Goal: Task Accomplishment & Management: Use online tool/utility

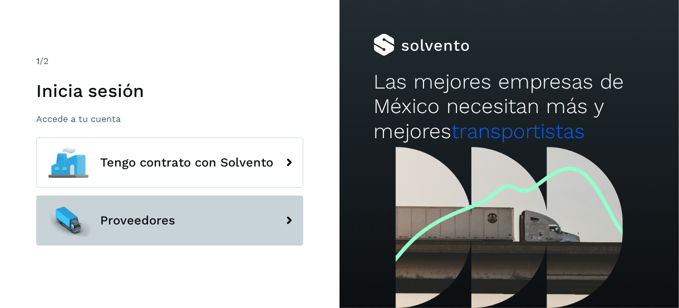
click at [135, 230] on button "Proveedores" at bounding box center [169, 220] width 267 height 50
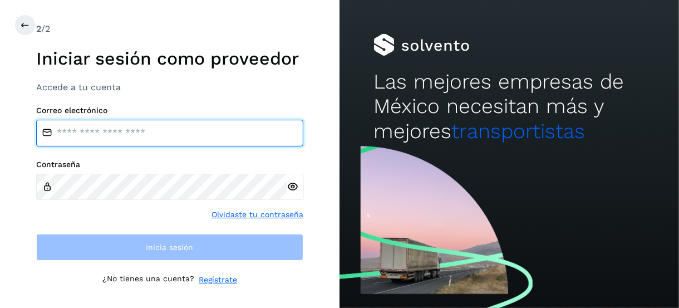
type input "**********"
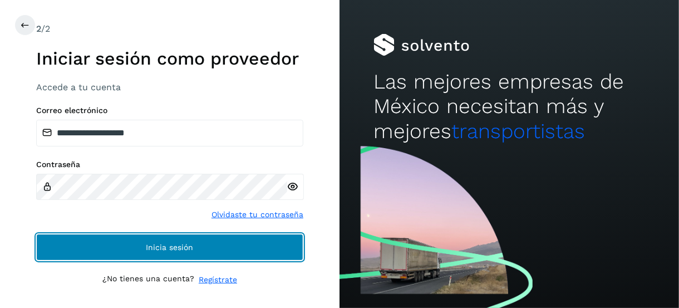
click at [142, 242] on button "Inicia sesión" at bounding box center [169, 247] width 267 height 27
click at [156, 236] on button "Inicia sesión" at bounding box center [169, 247] width 267 height 27
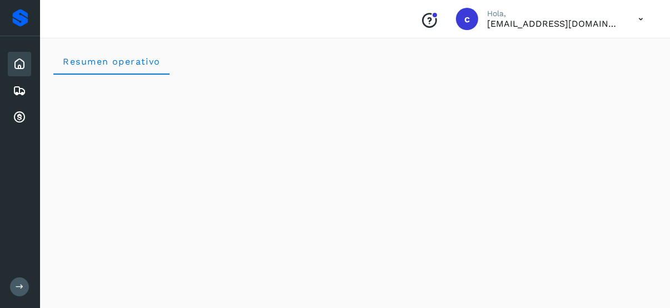
click at [20, 62] on icon at bounding box center [19, 63] width 13 height 13
click at [16, 95] on icon at bounding box center [19, 90] width 13 height 13
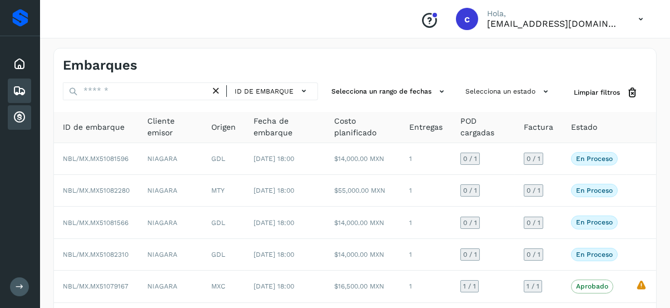
click at [15, 112] on icon at bounding box center [19, 117] width 13 height 13
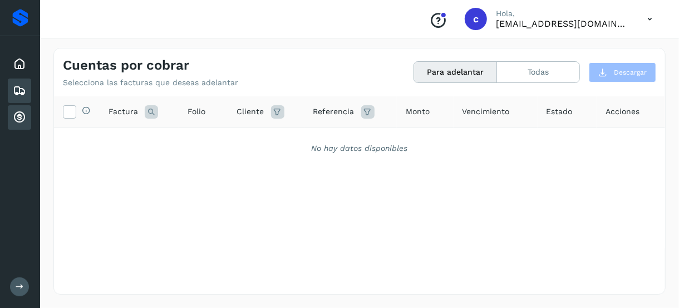
click at [16, 80] on div "Embarques" at bounding box center [19, 90] width 23 height 24
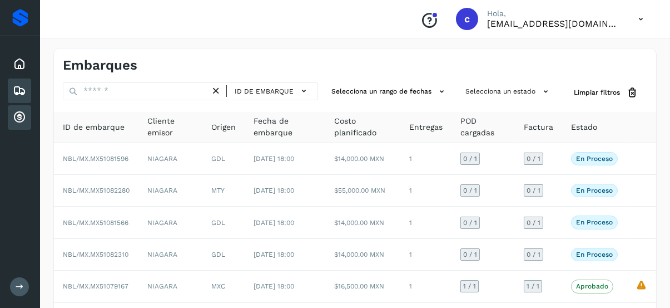
click at [17, 117] on icon at bounding box center [19, 117] width 13 height 13
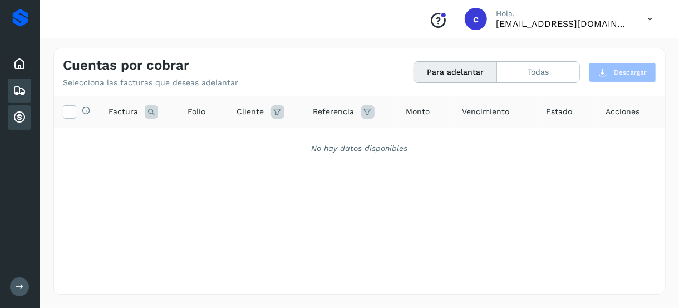
click at [15, 88] on icon at bounding box center [19, 90] width 13 height 13
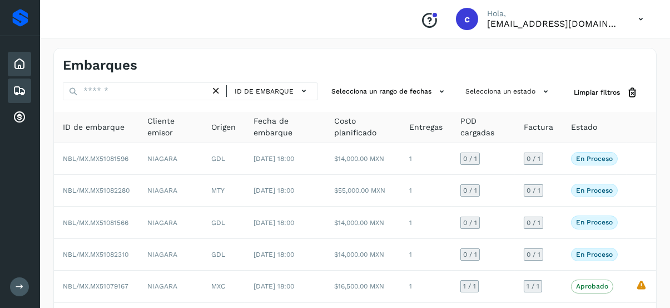
click at [16, 66] on icon at bounding box center [19, 63] width 13 height 13
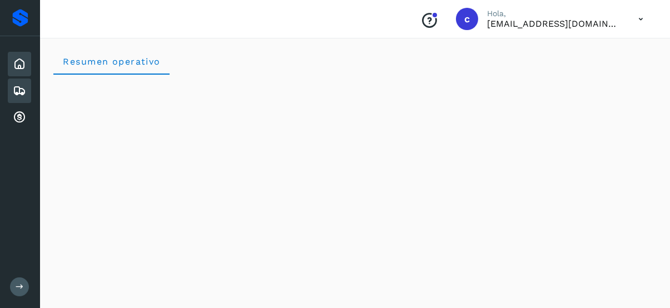
click at [19, 86] on icon at bounding box center [19, 90] width 13 height 13
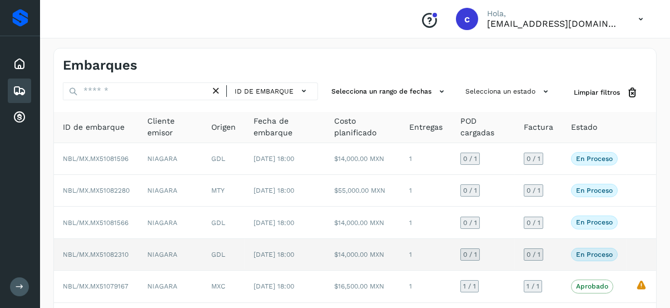
drag, startPoint x: 603, startPoint y: 248, endPoint x: 593, endPoint y: 237, distance: 15.3
click at [603, 250] on p "En proceso" at bounding box center [594, 254] width 37 height 8
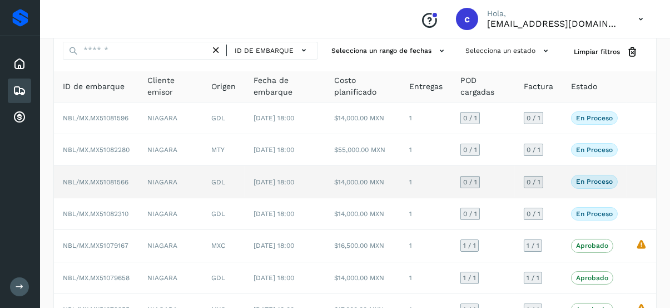
scroll to position [56, 0]
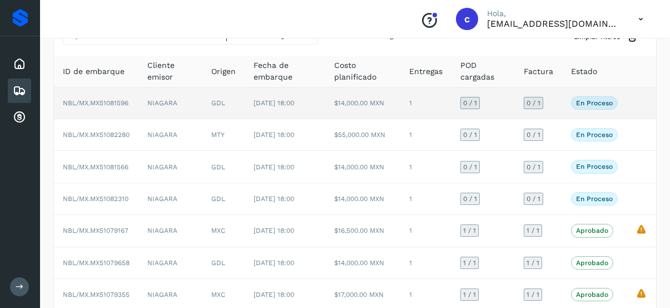
click at [122, 100] on span "NBL/MX.MX51081596" at bounding box center [96, 103] width 66 height 8
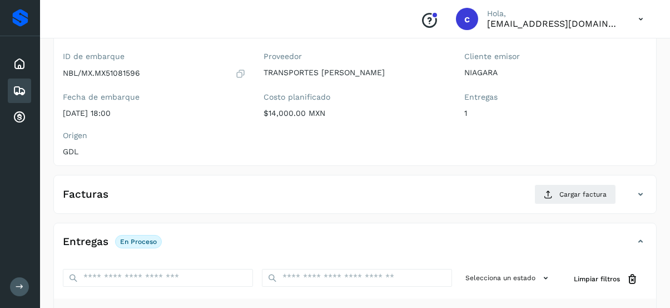
scroll to position [91, 0]
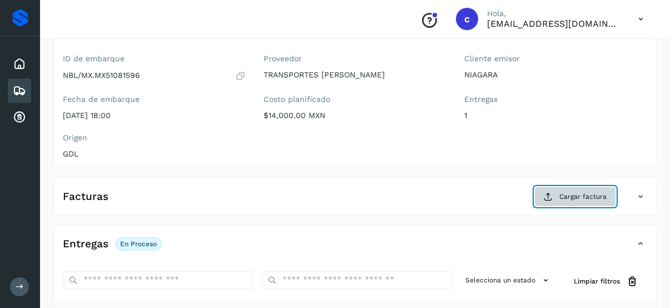
click at [561, 192] on span "Cargar factura" at bounding box center [583, 196] width 47 height 10
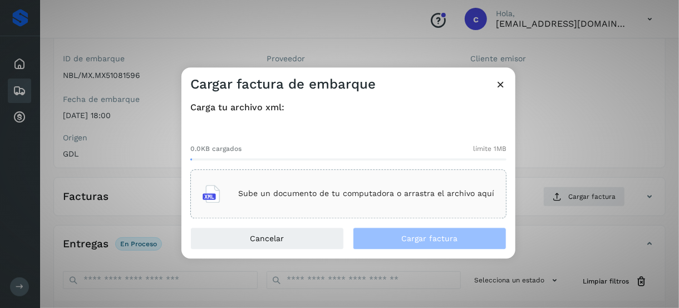
click at [394, 203] on div "Sube un documento de tu computadora o arrastra el archivo aquí" at bounding box center [347, 194] width 291 height 30
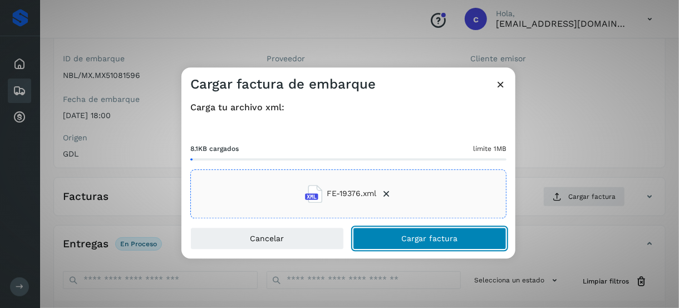
click at [419, 234] on span "Cargar factura" at bounding box center [430, 238] width 56 height 8
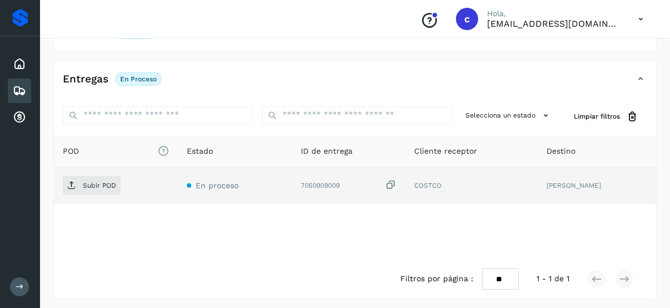
scroll to position [257, 0]
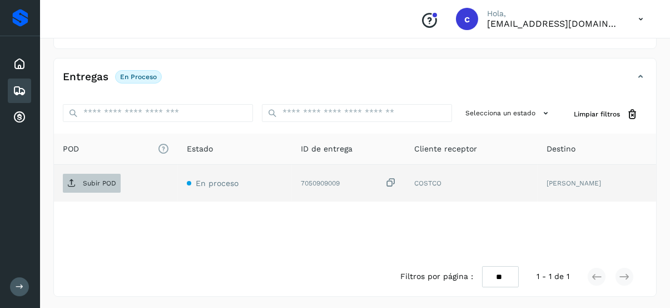
click at [107, 182] on p "Subir POD" at bounding box center [99, 183] width 33 height 8
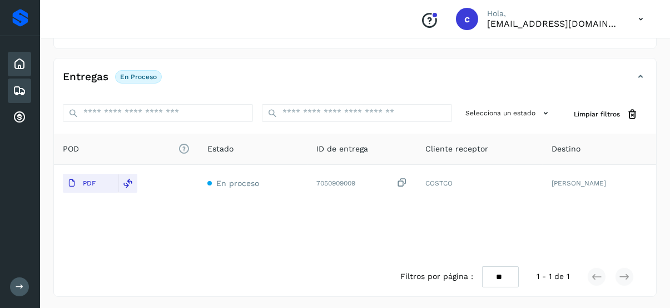
click at [23, 61] on icon at bounding box center [19, 63] width 13 height 13
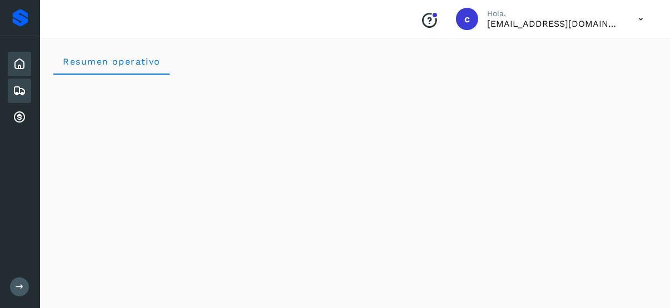
click at [19, 91] on icon at bounding box center [19, 90] width 13 height 13
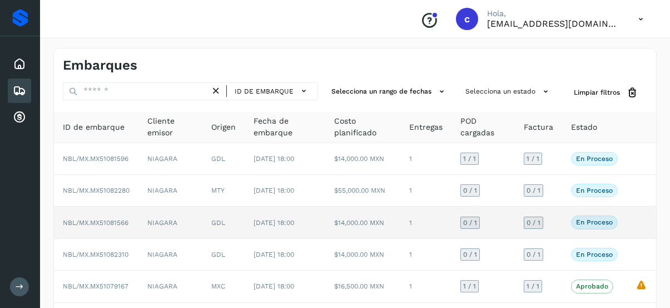
click at [130, 215] on td "NBL/MX.MX51081566" at bounding box center [96, 222] width 85 height 32
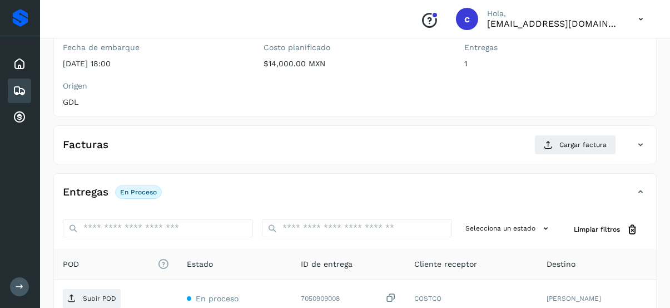
scroll to position [167, 0]
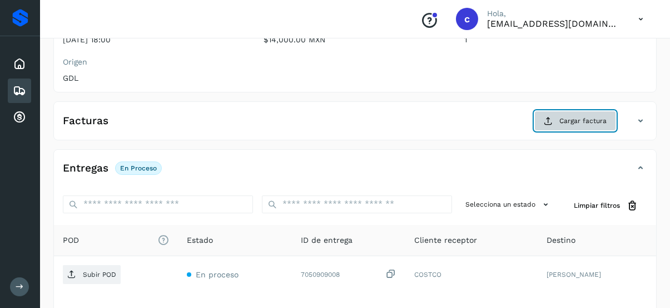
click at [584, 118] on span "Cargar factura" at bounding box center [583, 121] width 47 height 10
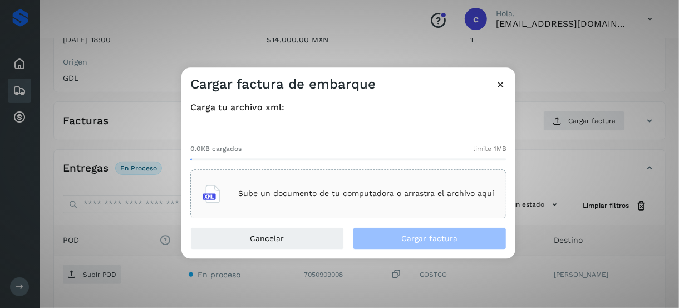
click at [335, 184] on div "Sube un documento de tu computadora o arrastra el archivo aquí" at bounding box center [347, 194] width 291 height 30
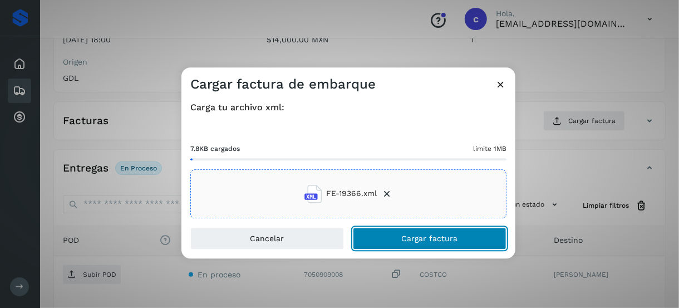
click at [397, 234] on button "Cargar factura" at bounding box center [430, 238] width 154 height 22
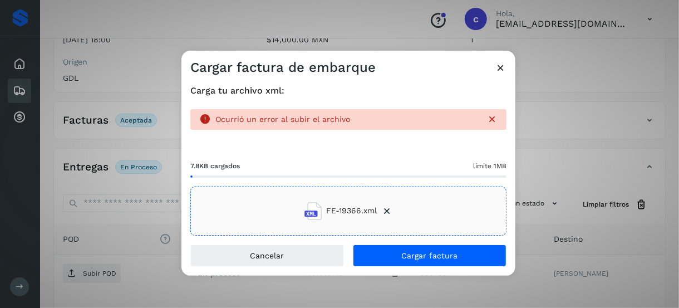
click at [335, 120] on p "Ocurrió un error al subir el archivo" at bounding box center [346, 119] width 262 height 9
click at [488, 113] on icon at bounding box center [491, 118] width 11 height 11
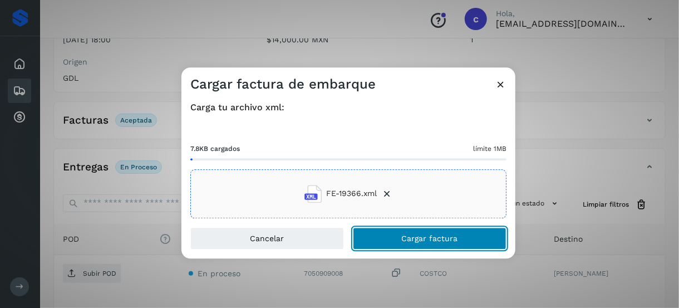
click at [454, 235] on span "Cargar factura" at bounding box center [430, 238] width 56 height 8
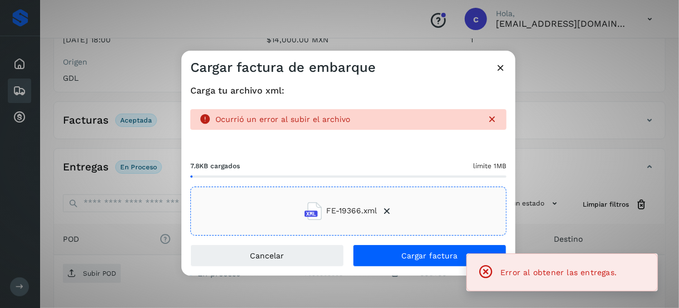
click at [500, 66] on icon at bounding box center [500, 68] width 12 height 12
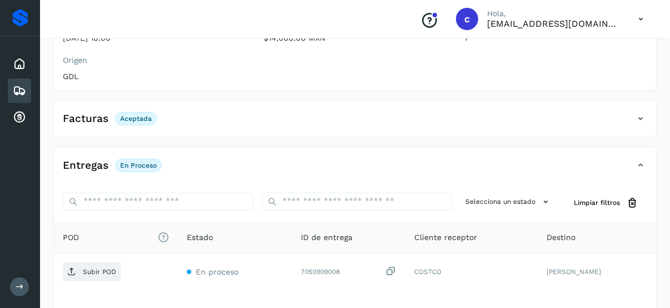
scroll to position [222, 0]
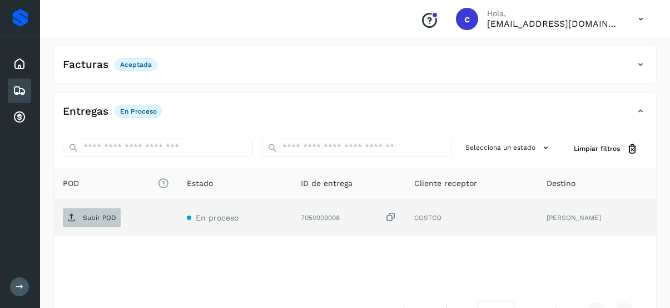
click at [86, 217] on p "Subir POD" at bounding box center [99, 218] width 33 height 8
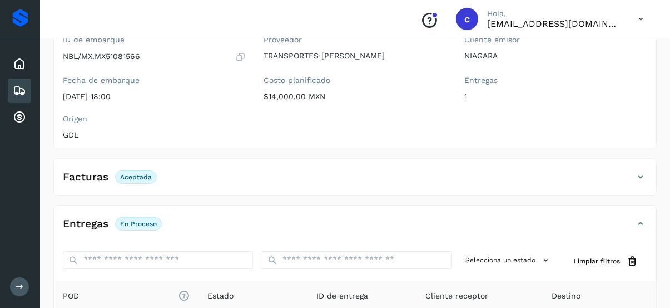
scroll to position [111, 0]
click at [107, 174] on div "Facturas Aceptada" at bounding box center [110, 175] width 94 height 13
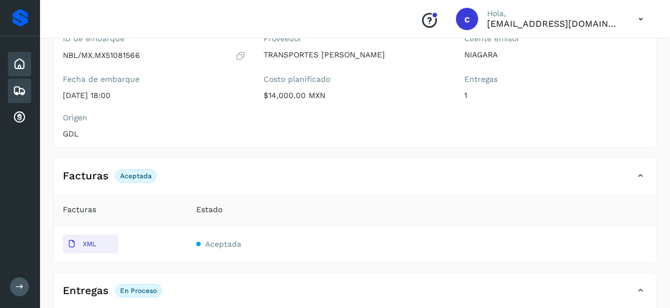
click at [23, 57] on icon at bounding box center [19, 63] width 13 height 13
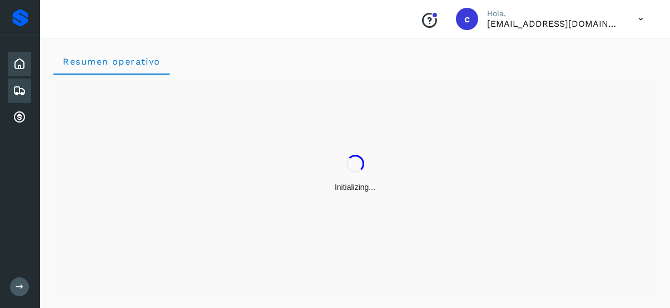
click at [16, 90] on icon at bounding box center [19, 90] width 13 height 13
